Goal: Navigation & Orientation: Find specific page/section

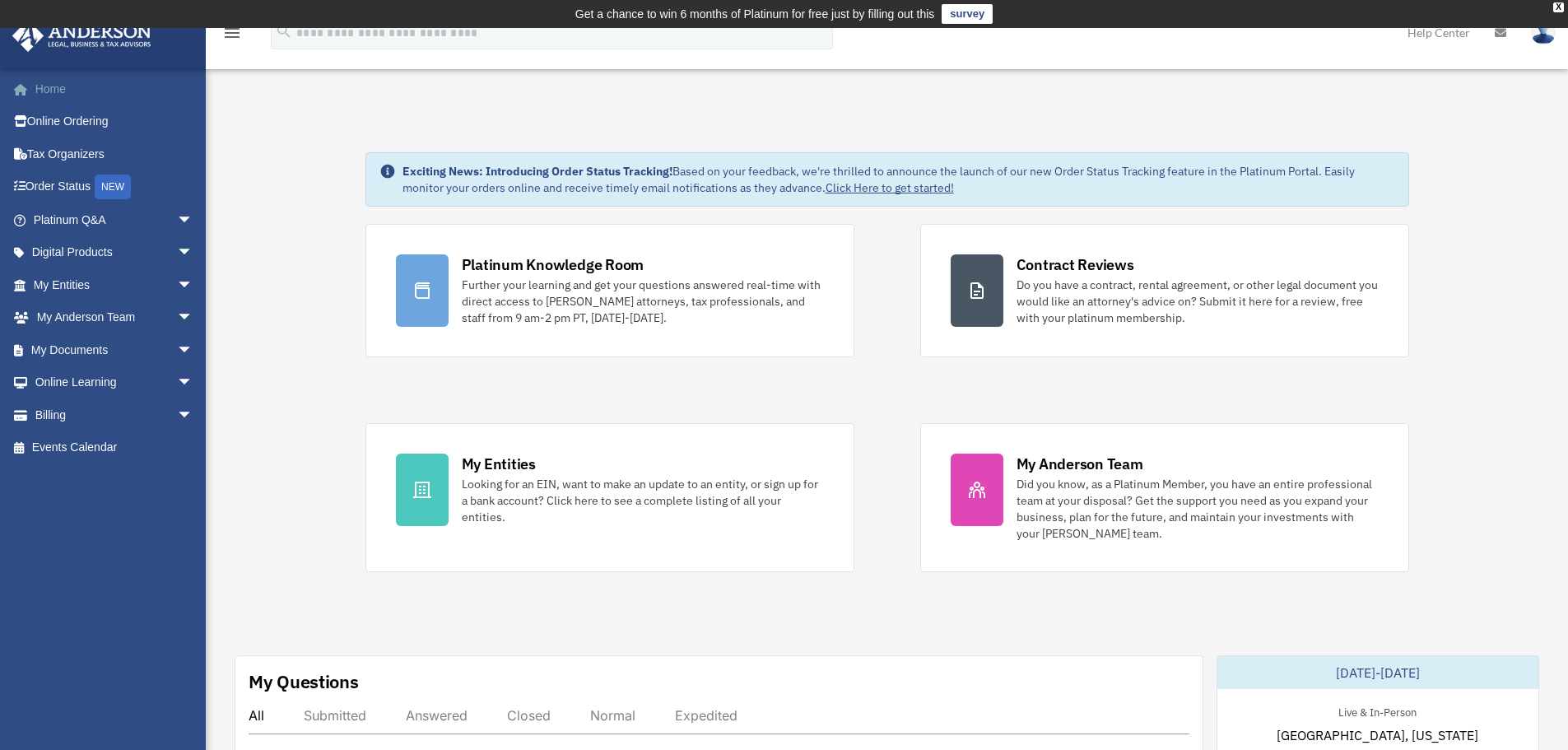
click at [67, 94] on link "Home" at bounding box center [115, 88] width 206 height 33
click at [88, 125] on link "Online Ordering" at bounding box center [115, 121] width 206 height 33
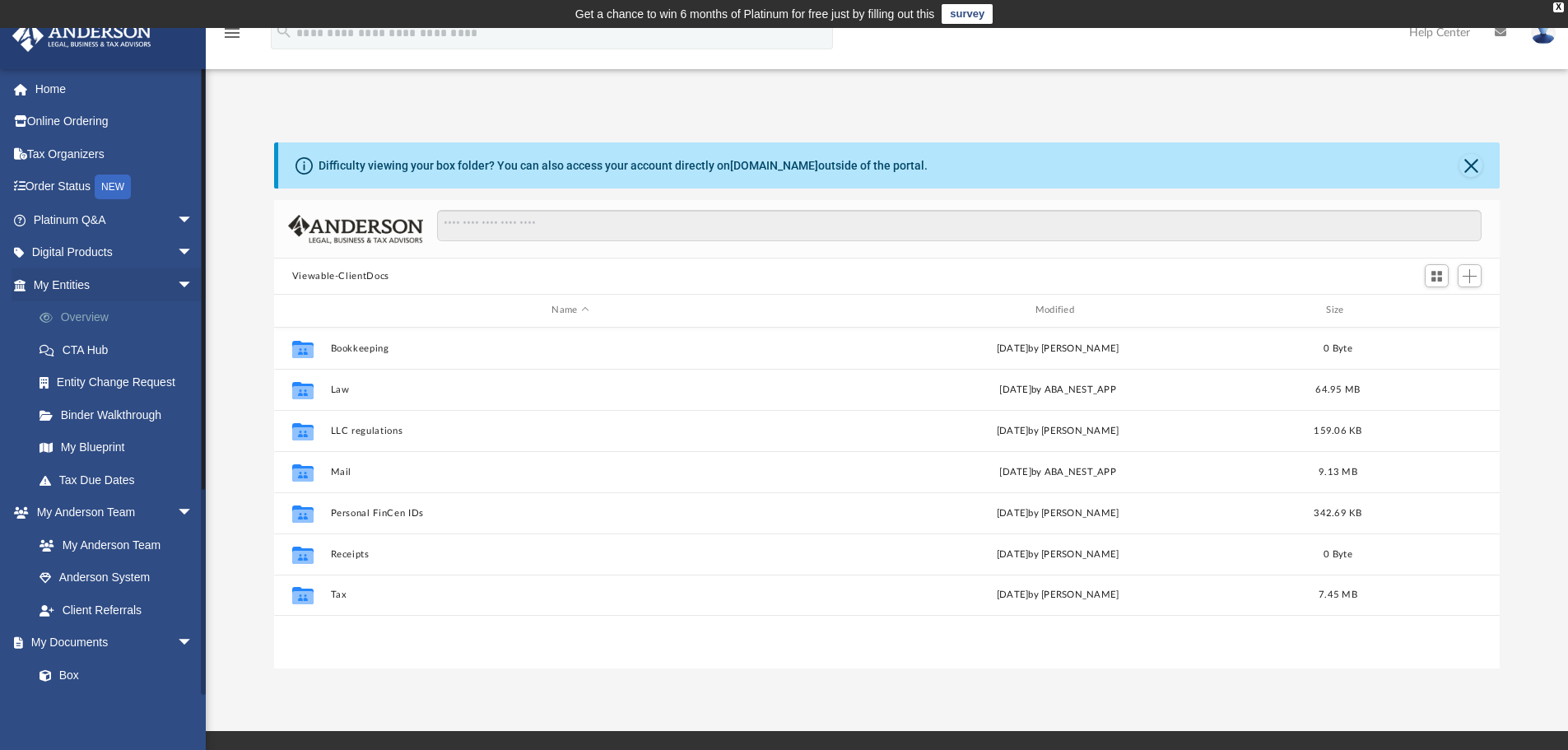
scroll to position [362, 1213]
click at [91, 317] on link "Overview" at bounding box center [120, 318] width 195 height 33
